Goal: Information Seeking & Learning: Learn about a topic

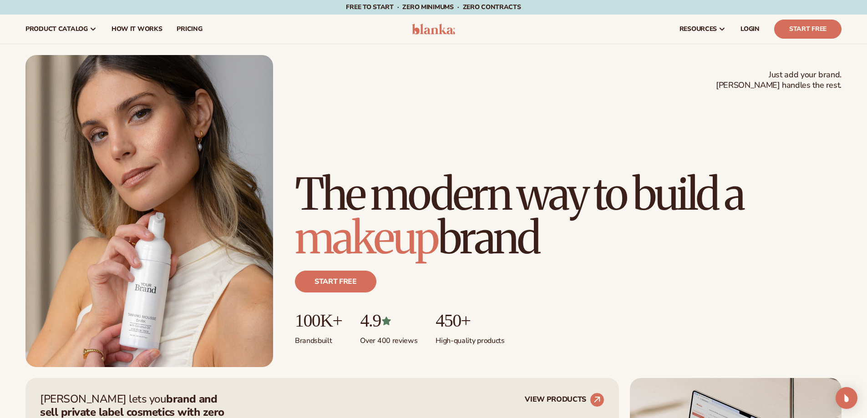
click at [0, 158] on div "Just add your brand. Blanka handles the rest. beauty,skin care,wellness,makeup …" at bounding box center [433, 211] width 867 height 312
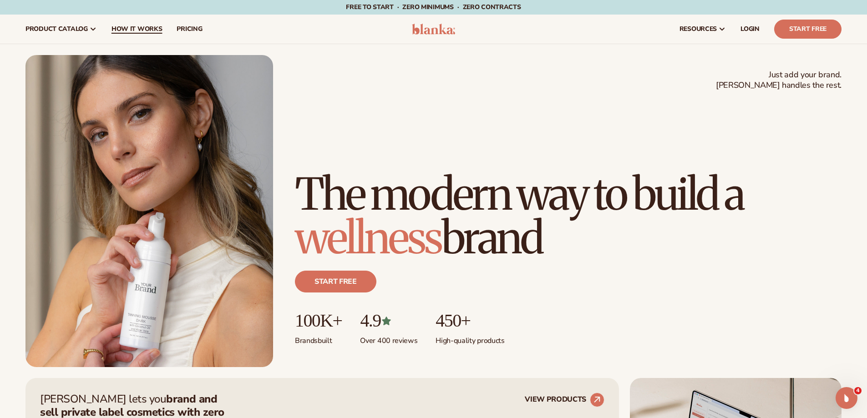
click at [130, 24] on link "How It Works" at bounding box center [137, 29] width 66 height 29
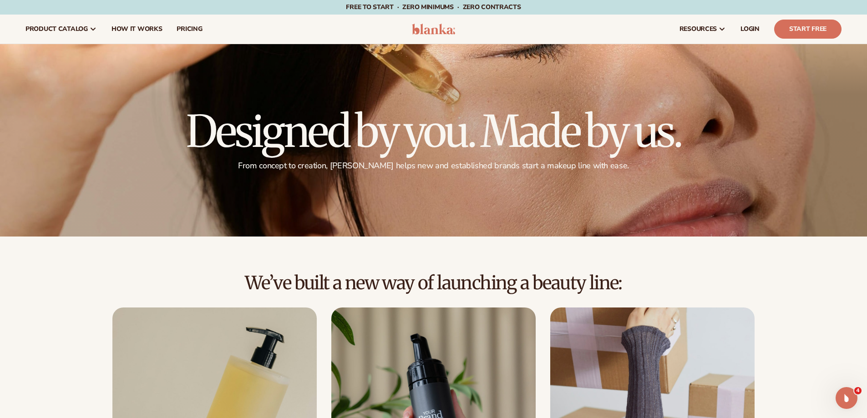
click at [441, 28] on img at bounding box center [433, 29] width 43 height 11
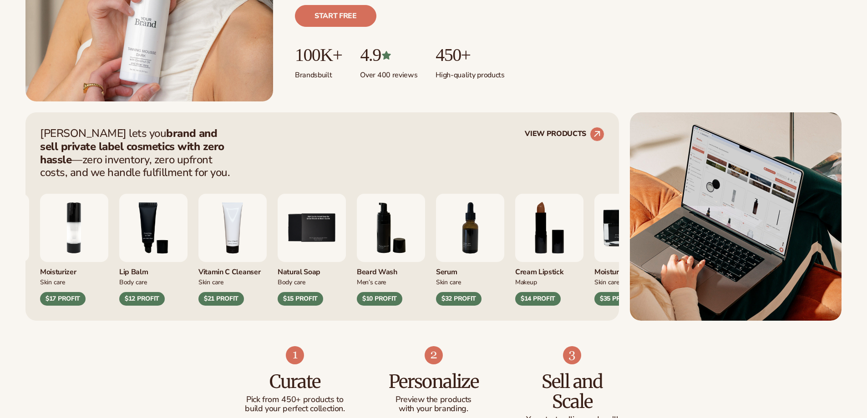
scroll to position [273, 0]
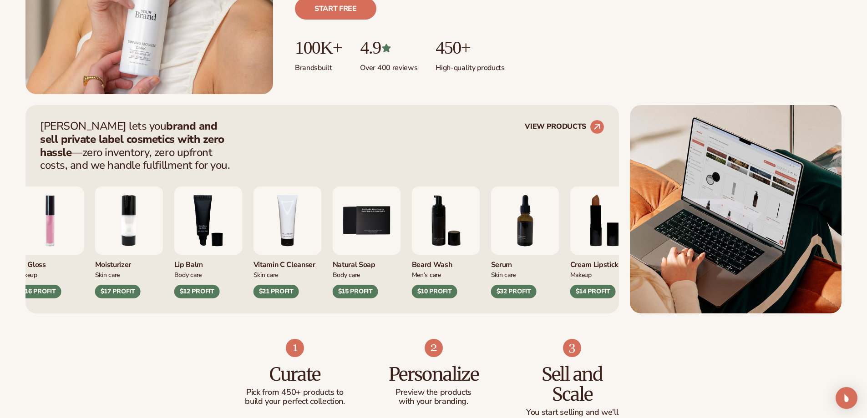
click at [200, 288] on div "$12 PROFIT" at bounding box center [197, 292] width 46 height 14
click at [210, 234] on img "3 / 9" at bounding box center [208, 221] width 68 height 68
click at [194, 287] on div "$12 PROFIT" at bounding box center [197, 292] width 46 height 14
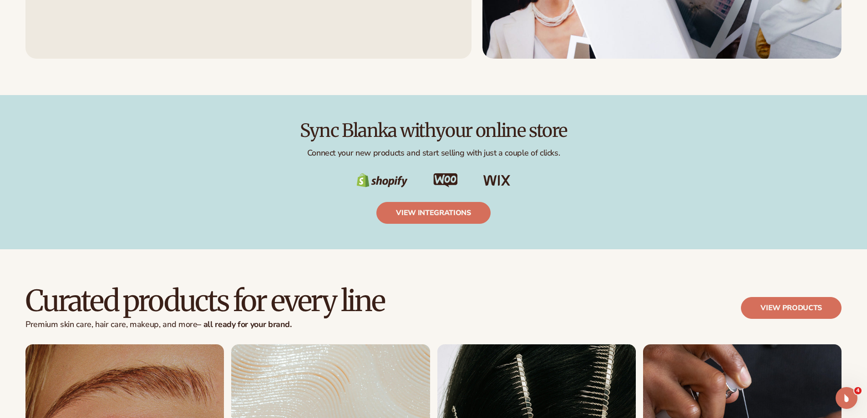
scroll to position [1593, 0]
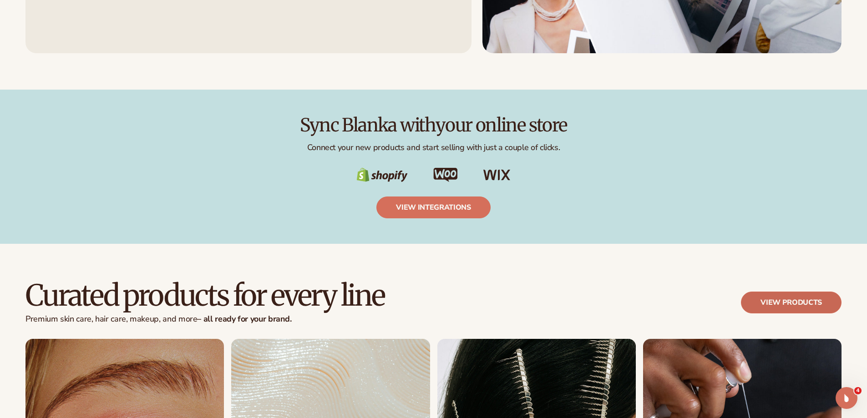
click at [765, 297] on link "View products" at bounding box center [791, 303] width 101 height 22
